Goal: Task Accomplishment & Management: Use online tool/utility

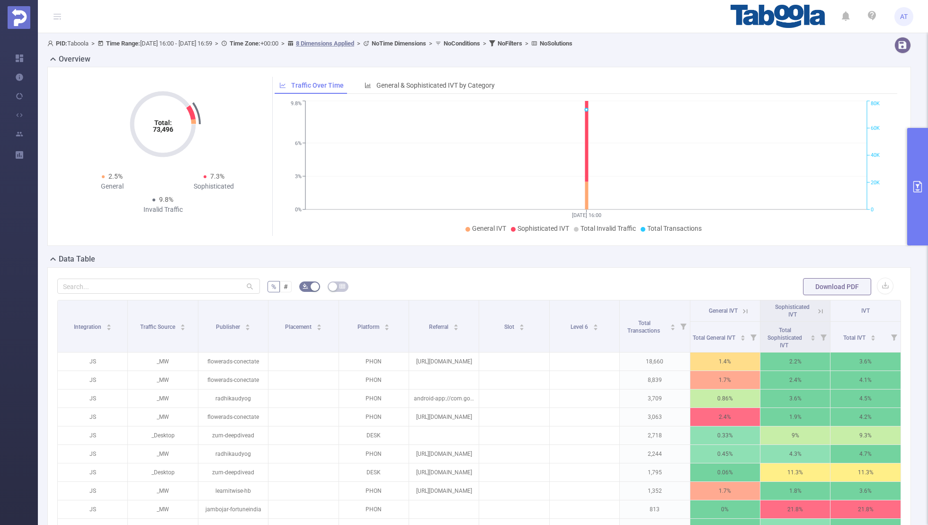
click at [912, 160] on button "primary" at bounding box center [917, 186] width 21 height 117
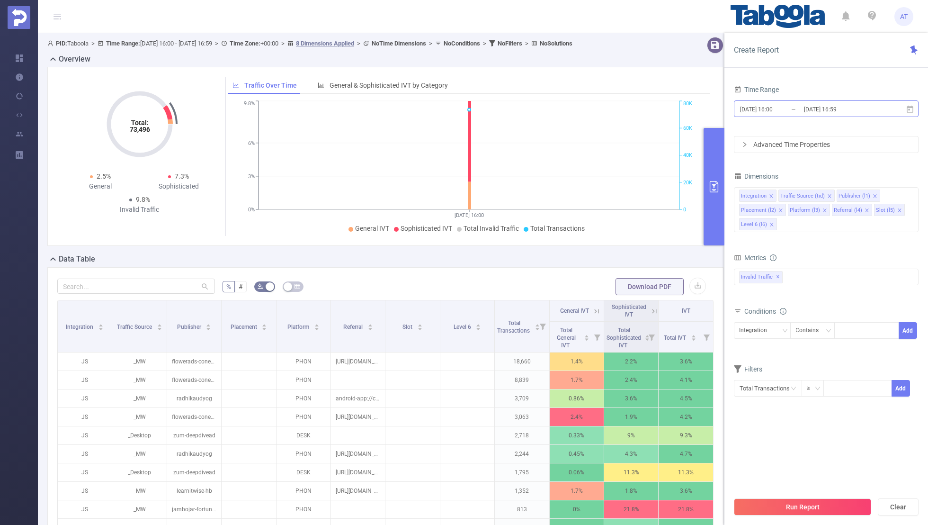
click at [816, 106] on input "[DATE] 16:59" at bounding box center [841, 109] width 77 height 13
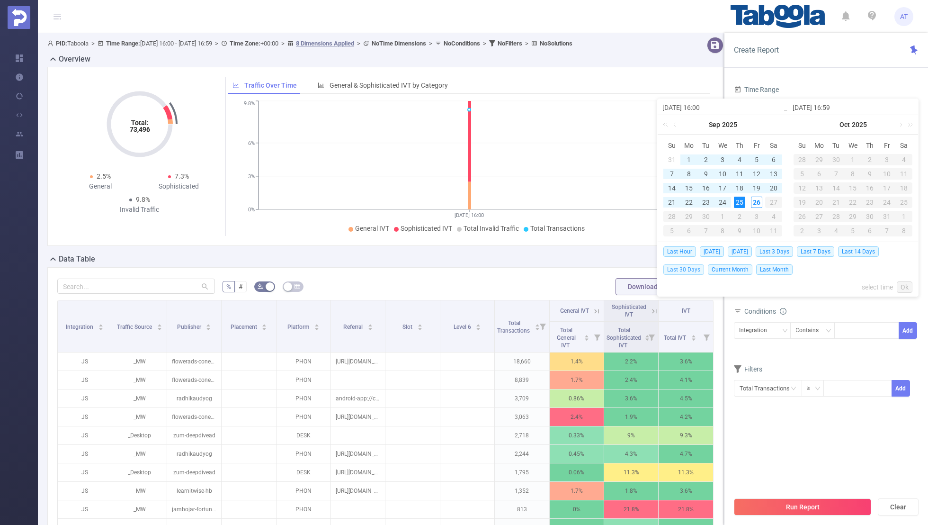
click at [687, 266] on span "Last 30 Days" at bounding box center [684, 269] width 41 height 10
type input "[DATE] 00:00"
type input "[DATE] 23:59"
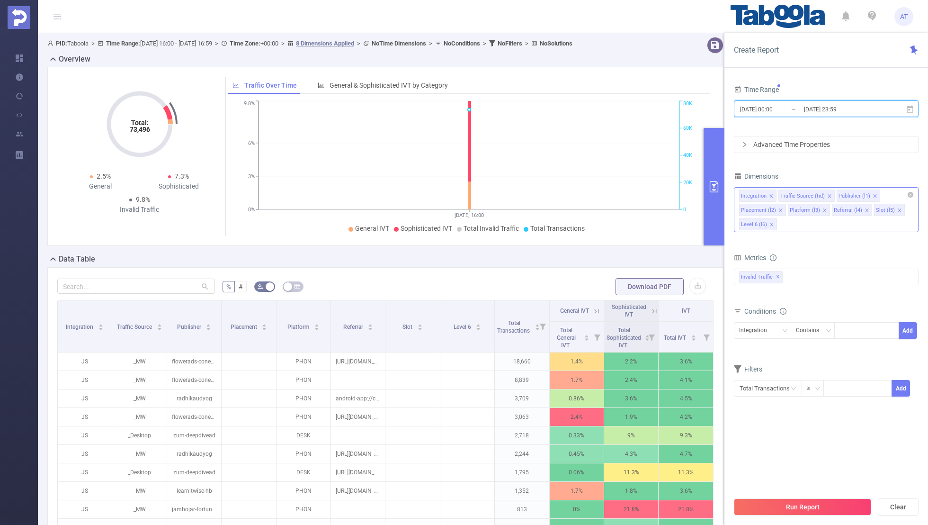
click at [770, 192] on span at bounding box center [771, 196] width 5 height 10
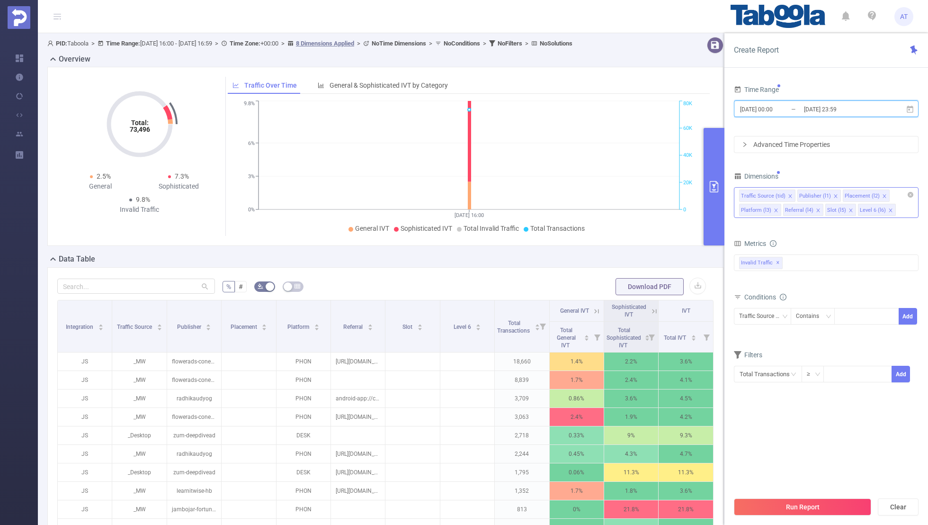
click at [788, 194] on icon "icon: close" at bounding box center [790, 196] width 5 height 5
click at [824, 191] on span at bounding box center [826, 196] width 5 height 10
click at [819, 194] on icon "icon: close" at bounding box center [821, 196] width 5 height 5
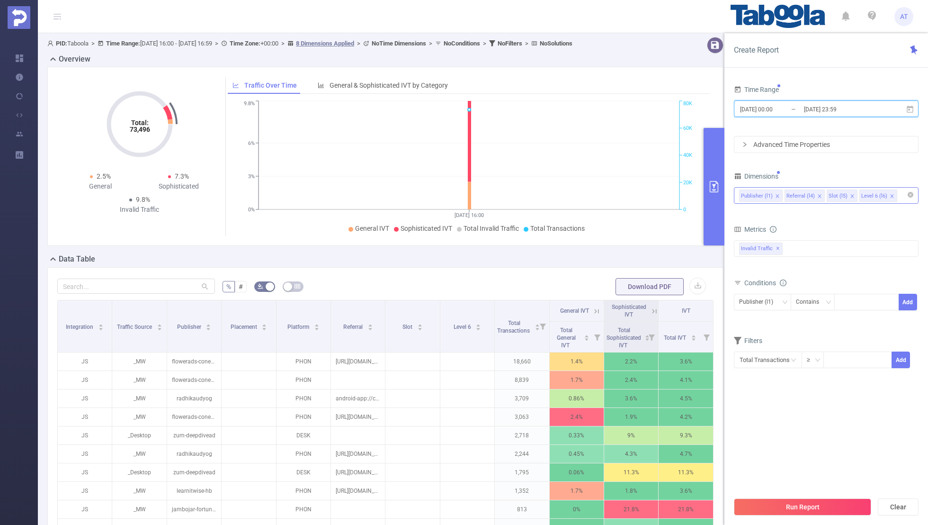
click at [817, 194] on icon "icon: close" at bounding box center [819, 196] width 5 height 5
click at [808, 195] on icon "icon: close" at bounding box center [810, 196] width 5 height 5
click at [831, 159] on div "Time Range [DATE] 00:00 _ [DATE] 23:59 Advanced Time Properties Dimensions Publ…" at bounding box center [826, 231] width 185 height 297
click at [858, 304] on div at bounding box center [867, 302] width 54 height 16
paste input "donegaldaily-donegaldaily"
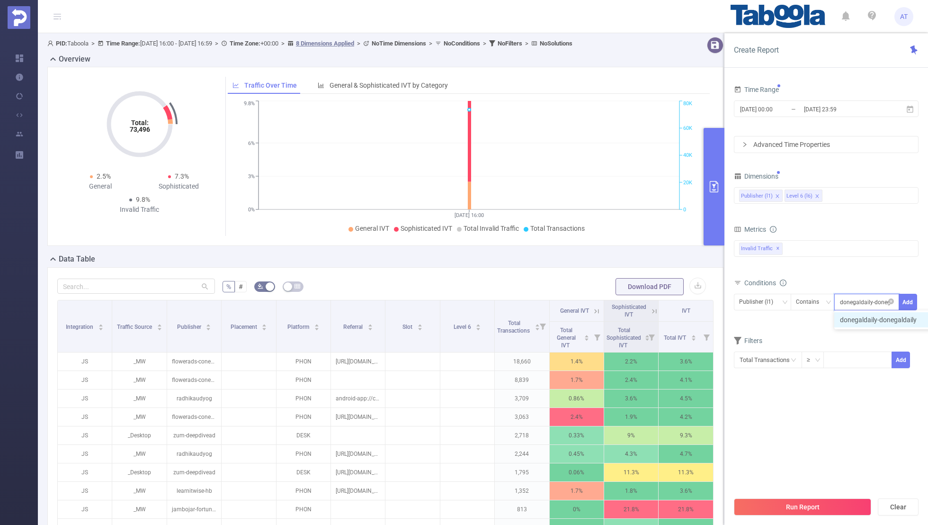
scroll to position [0, 12]
type input "donegaldaily-donegaldaily"
click at [907, 300] on button "Add" at bounding box center [908, 302] width 18 height 17
click at [841, 350] on div "Filters" at bounding box center [826, 358] width 185 height 16
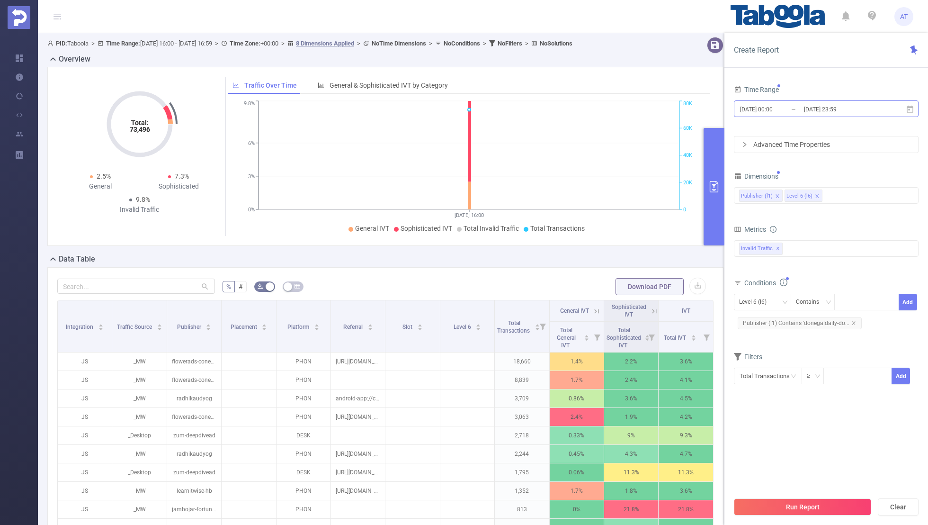
click at [786, 115] on input "[DATE] 00:00" at bounding box center [777, 109] width 77 height 13
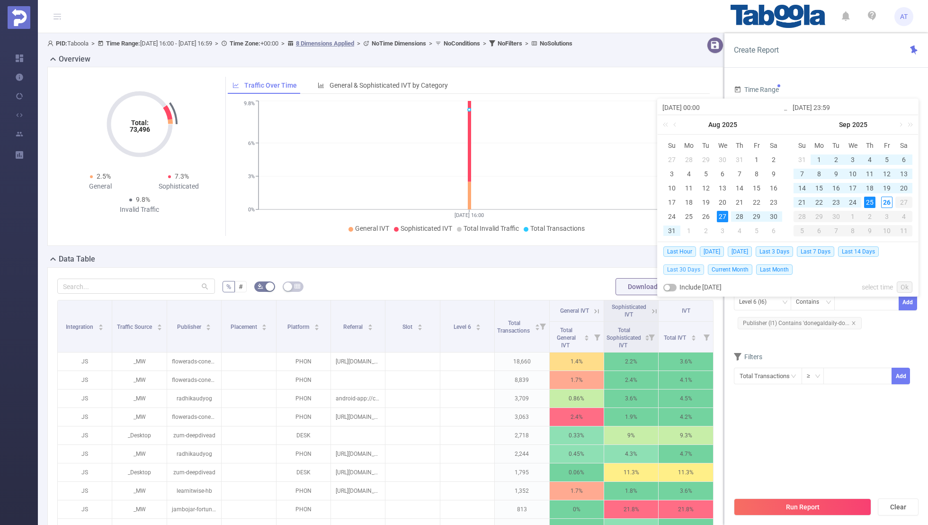
click at [683, 267] on span "Last 30 Days" at bounding box center [684, 269] width 41 height 10
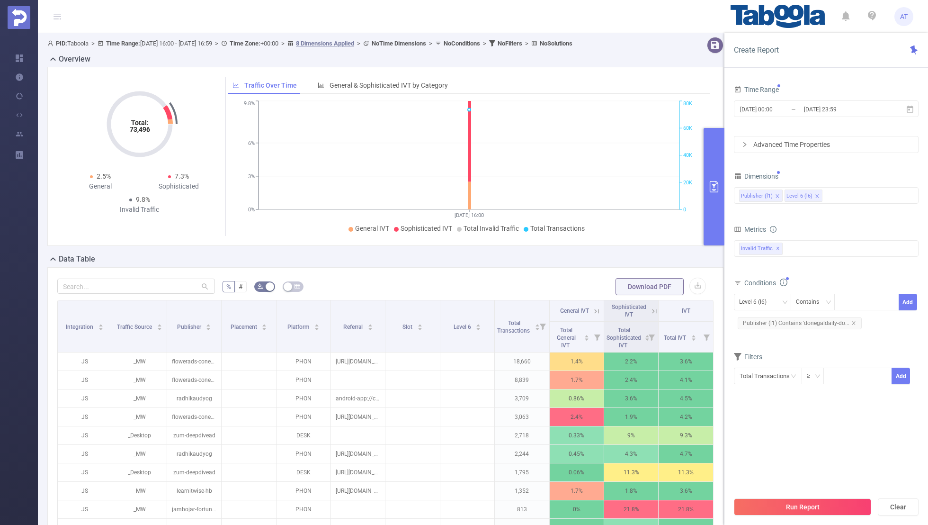
click at [762, 424] on section "Time Range [DATE] 00:00 _ [DATE] 23:59 Advanced Time Properties Dimensions Publ…" at bounding box center [826, 287] width 185 height 409
click at [784, 511] on button "Run Report" at bounding box center [802, 506] width 137 height 17
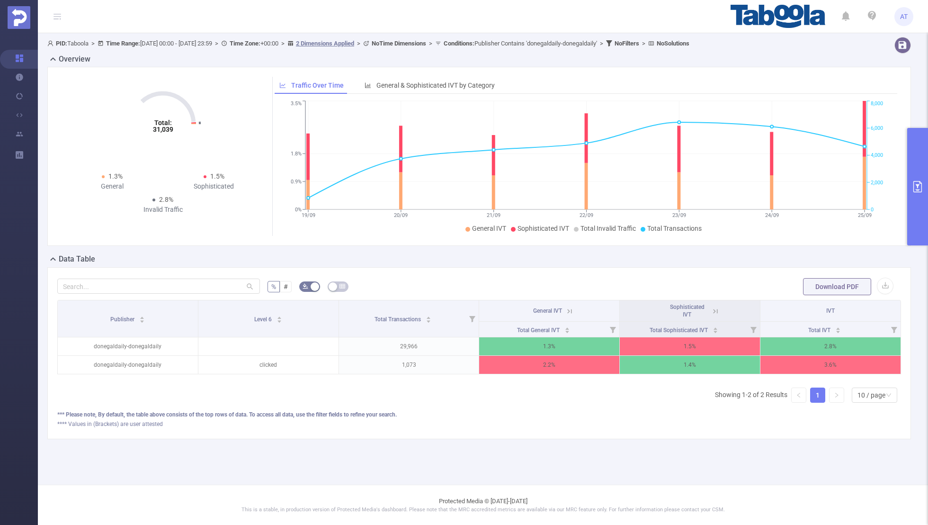
click at [921, 179] on button "primary" at bounding box center [917, 186] width 21 height 117
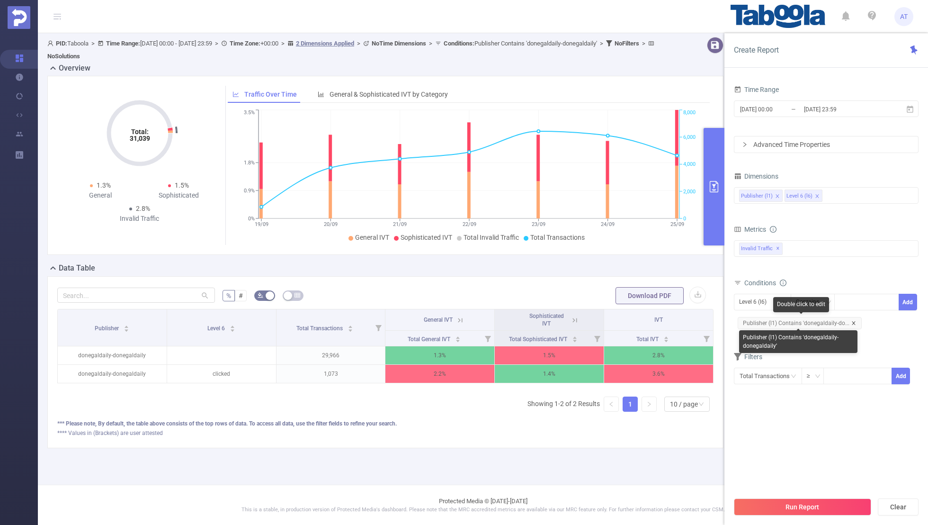
click at [852, 321] on icon "icon: close" at bounding box center [853, 322] width 3 height 3
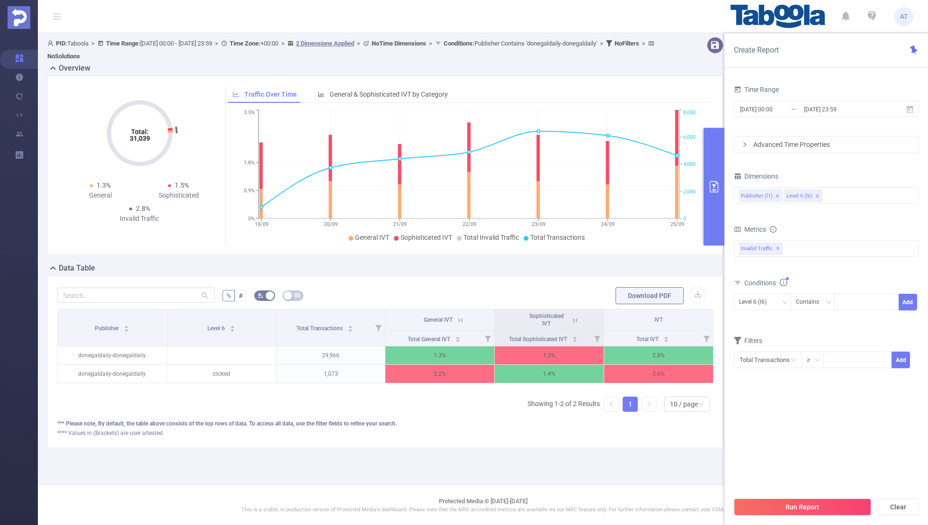
click at [749, 313] on div "Level 6 (l6) Contains Add" at bounding box center [826, 304] width 185 height 21
click at [748, 296] on div "Level 6 (l6)" at bounding box center [756, 302] width 34 height 16
click at [749, 319] on li "Publisher (l1)" at bounding box center [762, 320] width 57 height 15
click at [841, 302] on input at bounding box center [842, 302] width 4 height 12
paste input "funnyand-channel"
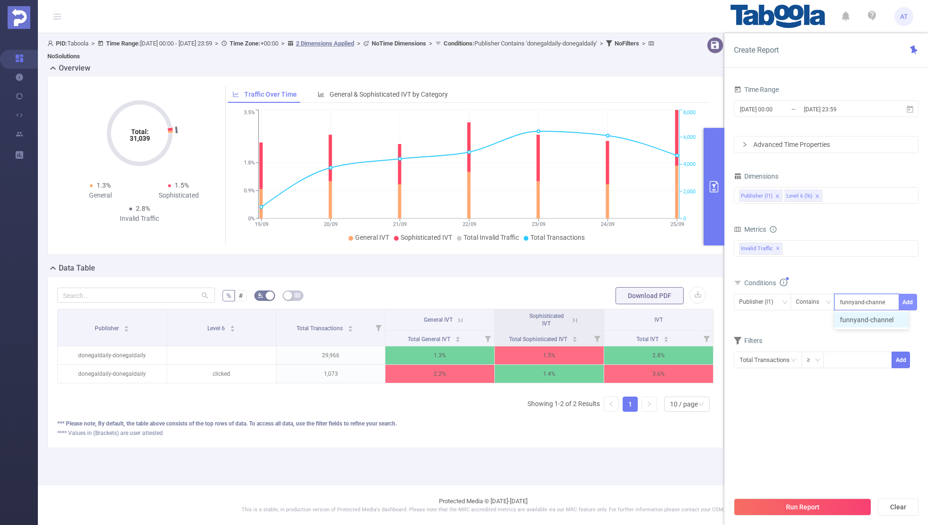
type input "funnyand-channel"
click at [908, 297] on button "Add" at bounding box center [908, 302] width 18 height 17
click at [829, 356] on form "Dimensions Publisher (l1) Level 6 (l6) Metrics bp_total bp_adult bp_arms bp_cri…" at bounding box center [826, 283] width 185 height 227
click at [794, 114] on input "[DATE] 00:00" at bounding box center [777, 109] width 77 height 13
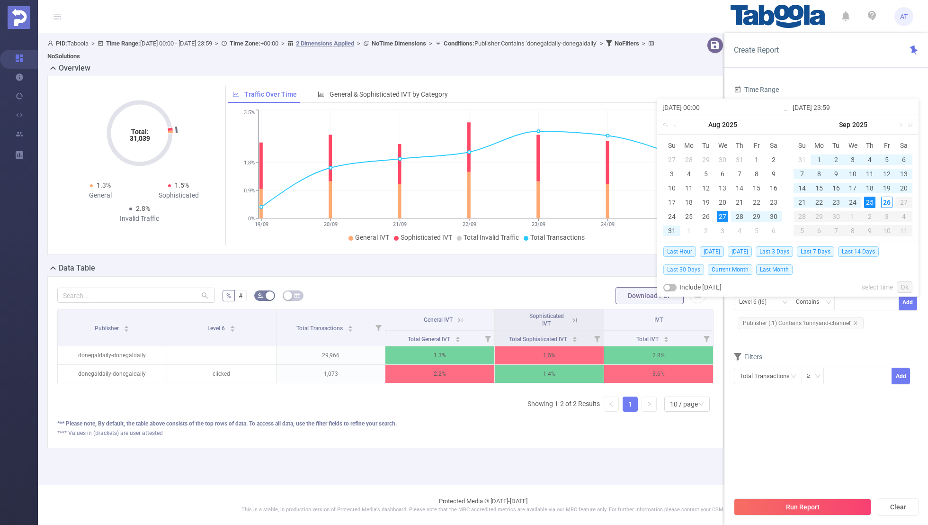
click at [682, 269] on span "Last 30 Days" at bounding box center [684, 269] width 41 height 10
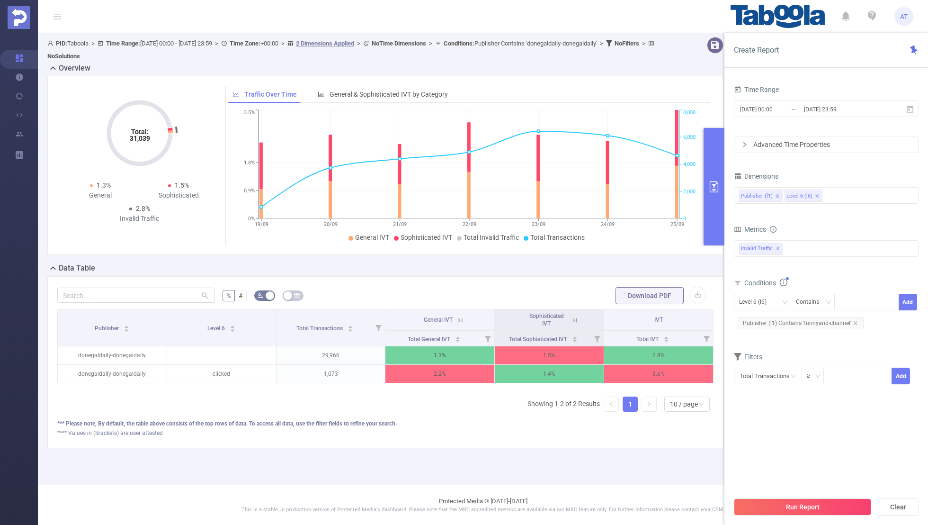
click at [821, 459] on section "Time Range [DATE] 00:00 _ [DATE] 23:59 Advanced Time Properties Dimensions Publ…" at bounding box center [826, 287] width 185 height 409
click at [815, 497] on div "Run Report Clear" at bounding box center [827, 507] width 204 height 36
click at [810, 500] on button "Run Report" at bounding box center [802, 506] width 137 height 17
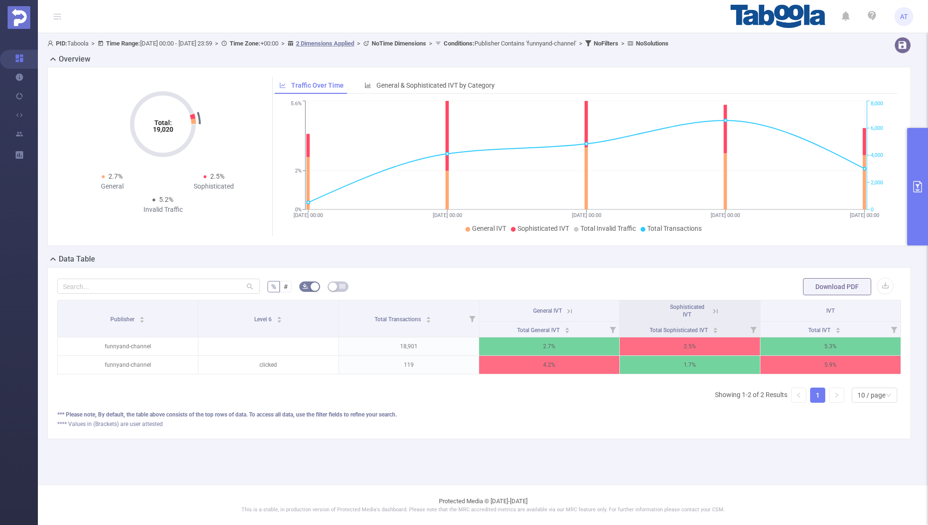
click at [571, 310] on icon at bounding box center [569, 311] width 9 height 9
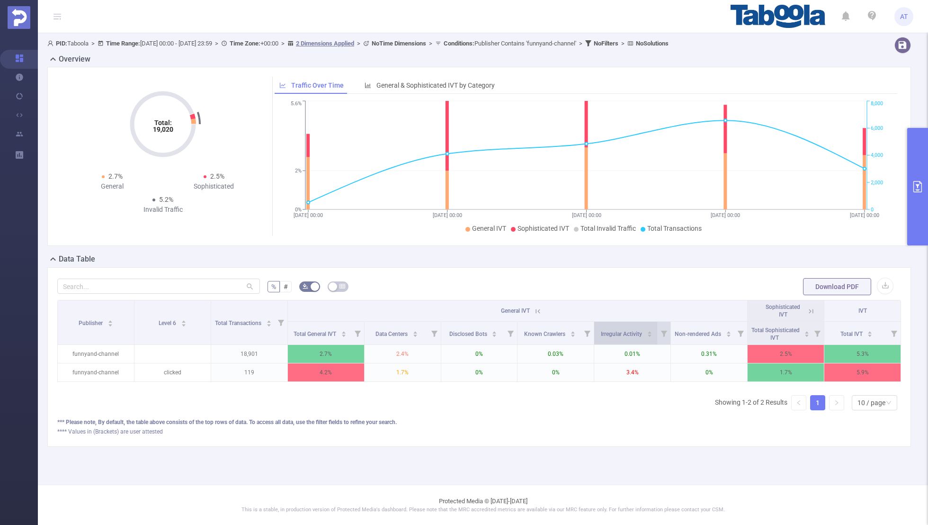
scroll to position [0, 2]
click at [809, 310] on icon at bounding box center [809, 311] width 4 height 4
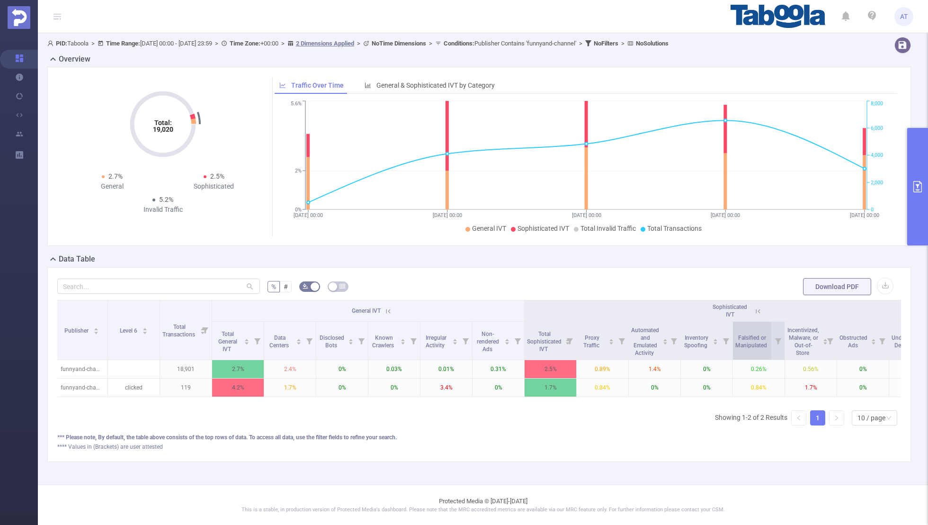
scroll to position [0, 96]
